Goal: Task Accomplishment & Management: Use online tool/utility

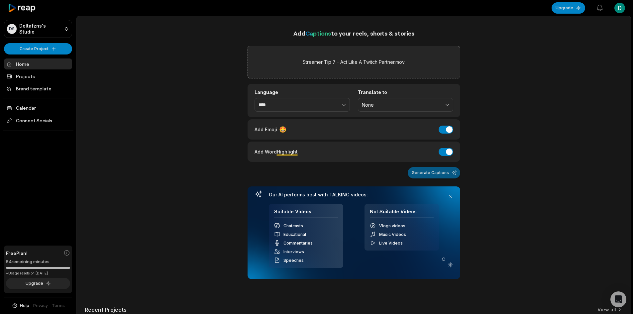
click at [440, 171] on button "Generate Captions" at bounding box center [434, 172] width 53 height 11
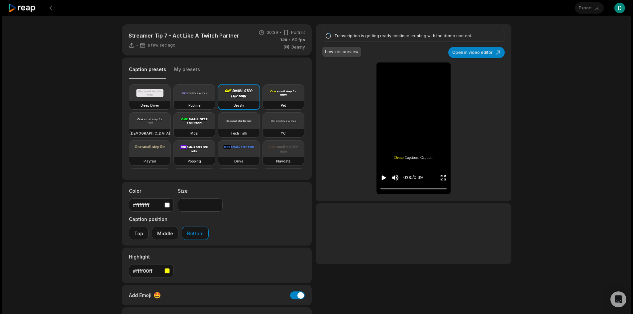
click at [283, 100] on div "Deep Diver Popline Beasty Pet Zen Mozi Tech Talk YC Playfair Popping Drive Play…" at bounding box center [217, 126] width 176 height 84
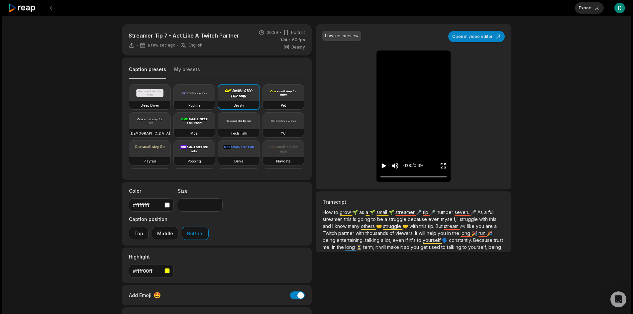
click at [385, 164] on icon "Play video" at bounding box center [384, 166] width 7 height 7
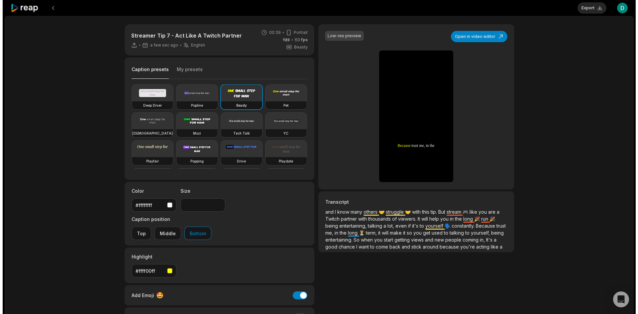
scroll to position [26, 0]
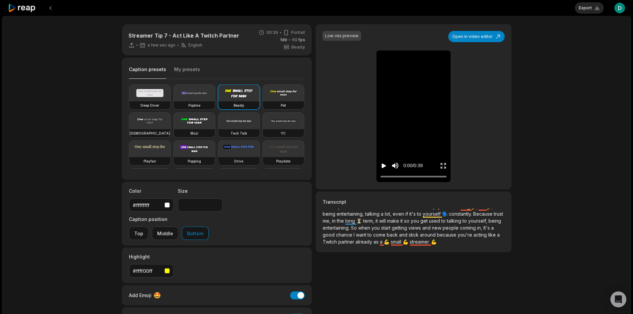
click at [471, 30] on div "Low-res preview Open in video editor 🌱 How How to to grow grow as as a a small …" at bounding box center [414, 106] width 196 height 165
click at [469, 36] on button "Open in video editor" at bounding box center [477, 36] width 57 height 11
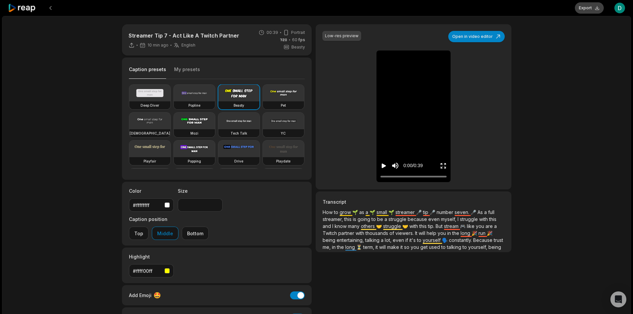
click at [583, 5] on button "Export" at bounding box center [589, 7] width 29 height 11
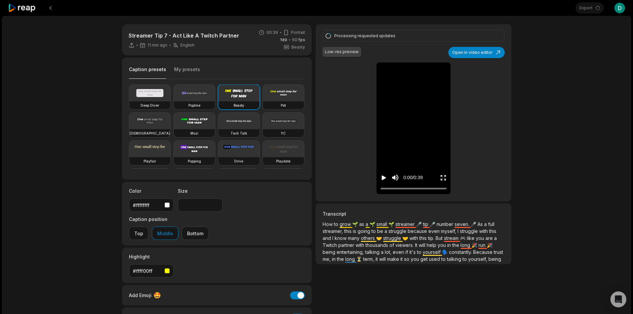
click at [533, 104] on div "Streamer Tip 7 - Act Like A Twitch Partner 11 min ago English en 00:39 Portrait…" at bounding box center [316, 197] width 629 height 362
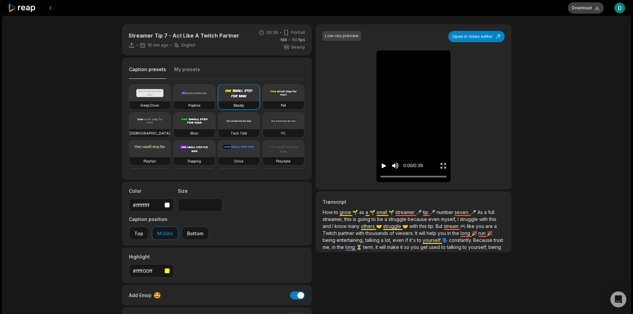
click at [577, 7] on button "Download" at bounding box center [586, 7] width 36 height 11
